Goal: Information Seeking & Learning: Find specific fact

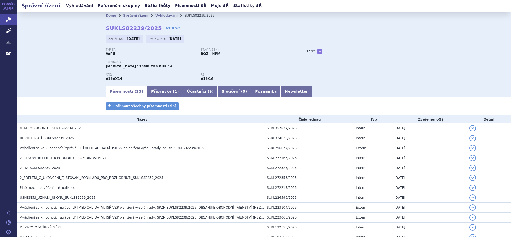
click at [113, 16] on li "Domů" at bounding box center [114, 16] width 17 height 8
click at [112, 16] on link "Domů" at bounding box center [111, 16] width 10 height 4
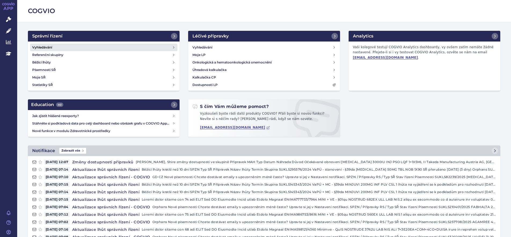
click at [45, 47] on h4 "Vyhledávání" at bounding box center [42, 47] width 20 height 5
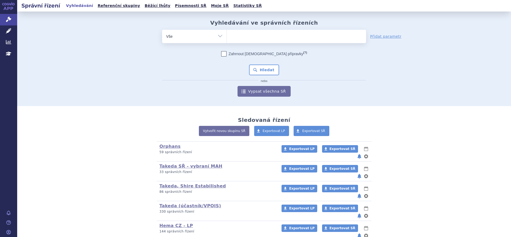
click at [242, 35] on ul at bounding box center [296, 35] width 139 height 11
click at [227, 35] on select at bounding box center [226, 36] width 0 height 13
click at [242, 36] on ul at bounding box center [296, 35] width 139 height 11
click at [227, 36] on select at bounding box center [226, 36] width 0 height 13
type input "so"
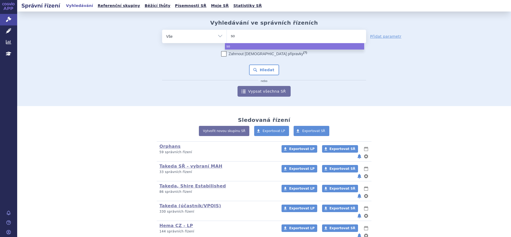
type input "sot"
type input "soty"
type input "sotykt"
type input "sotyktu"
select select "sotyktu"
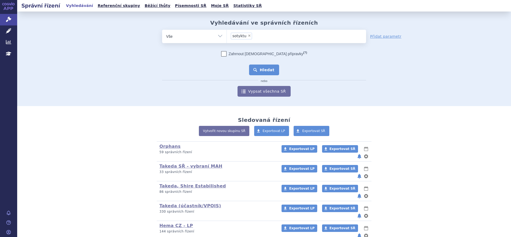
click at [260, 67] on button "Hledat" at bounding box center [264, 70] width 30 height 11
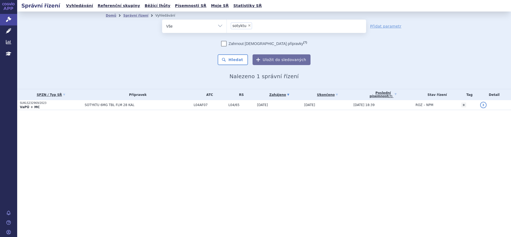
click at [53, 104] on p "SUKLS232969/2023" at bounding box center [51, 103] width 62 height 4
